Goal: Information Seeking & Learning: Learn about a topic

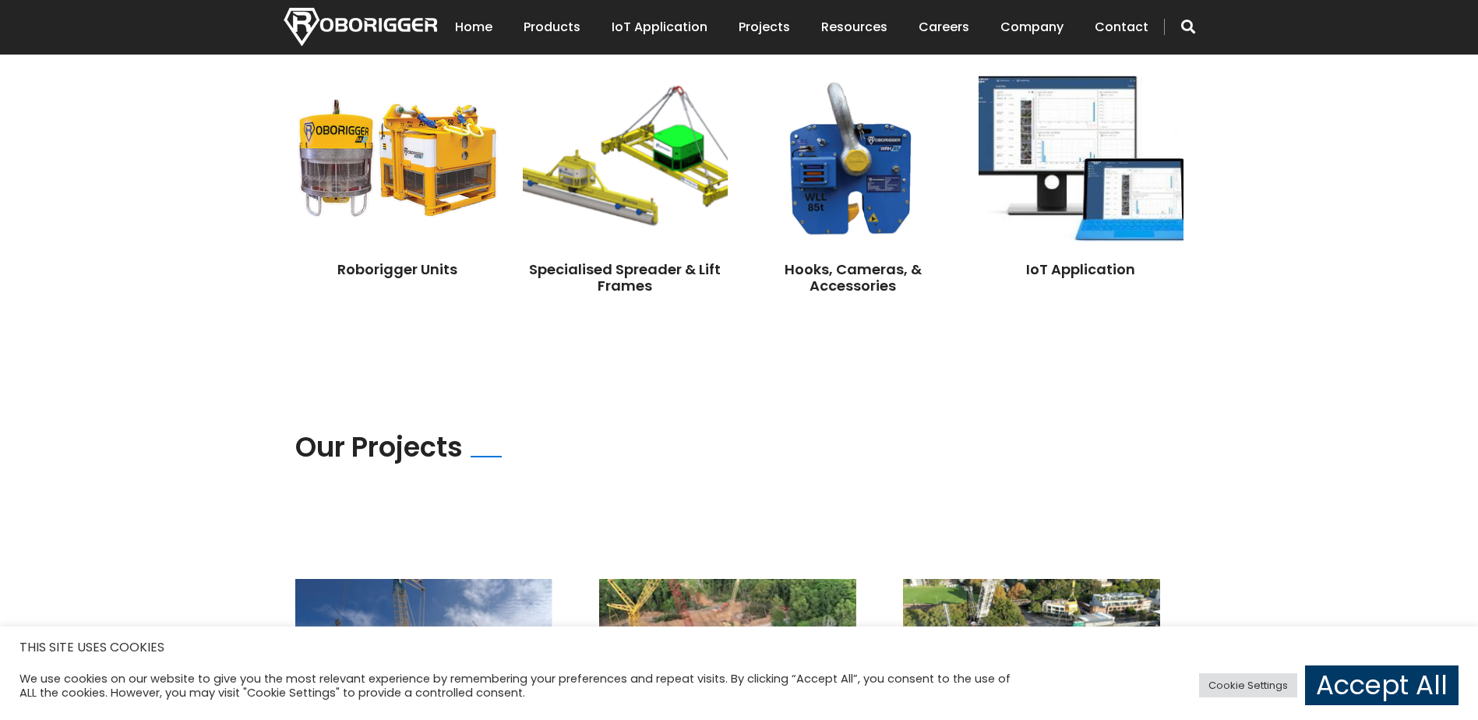
scroll to position [1091, 0]
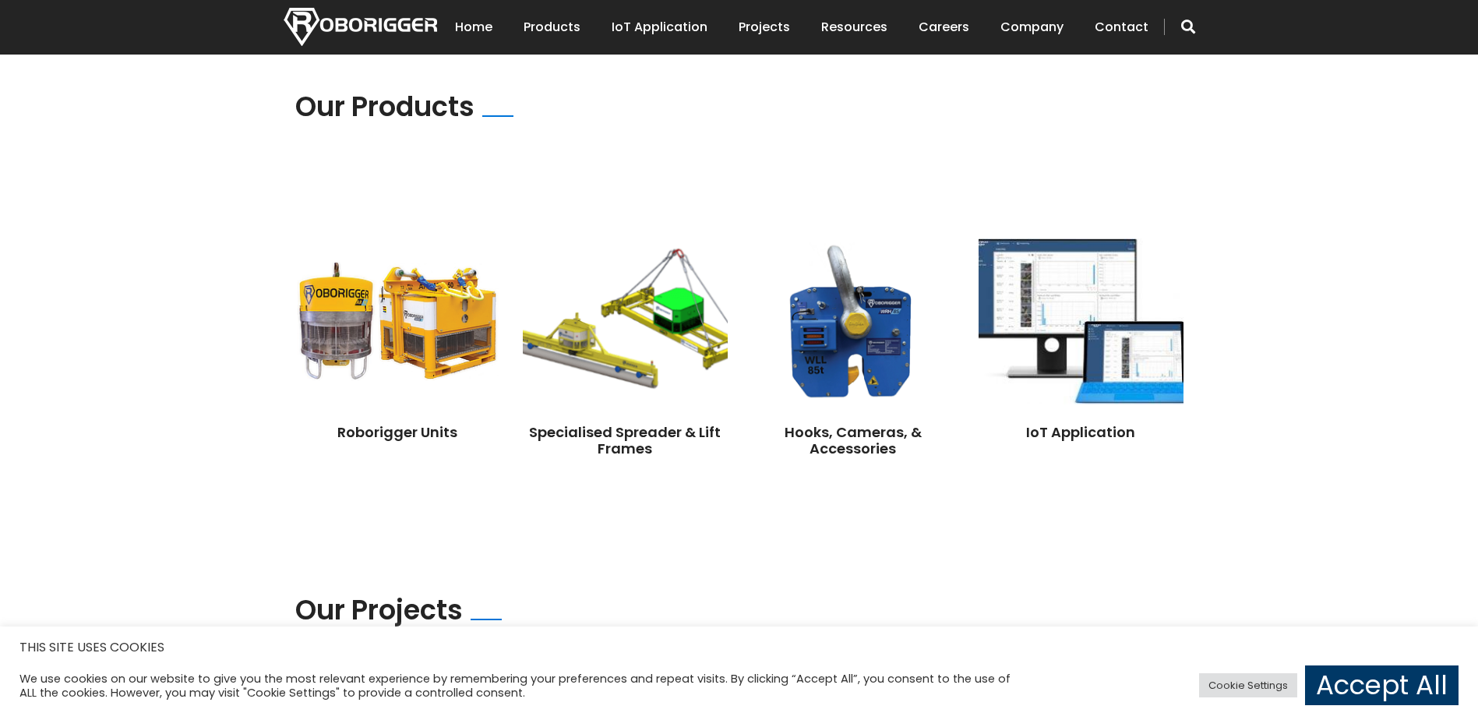
click at [1074, 328] on img at bounding box center [1081, 321] width 205 height 166
